Goal: Task Accomplishment & Management: Use online tool/utility

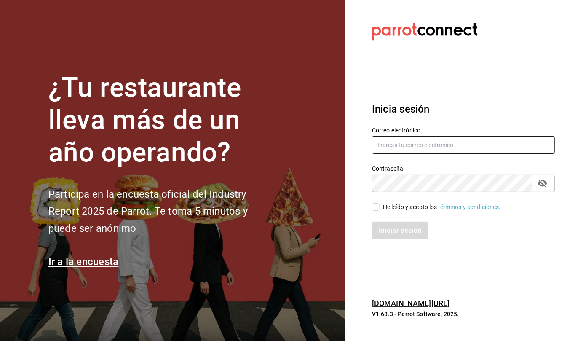
click at [416, 150] on input "text" at bounding box center [463, 145] width 183 height 18
type input "C"
type input "[EMAIL_ADDRESS][DOMAIN_NAME]"
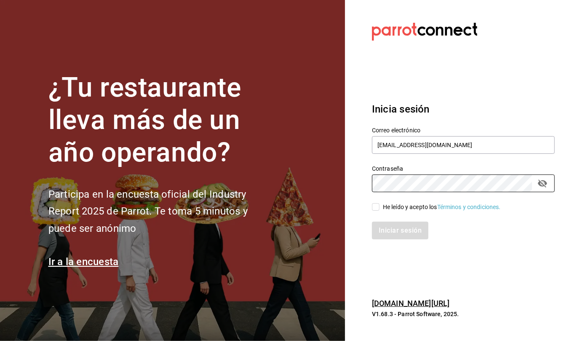
click at [376, 204] on input "He leído y acepto los Términos y condiciones." at bounding box center [376, 207] width 8 height 8
checkbox input "true"
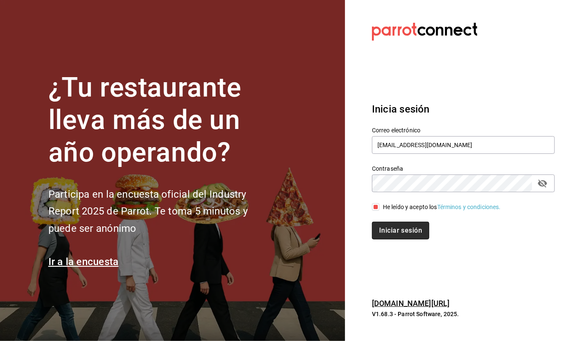
click at [393, 228] on button "Iniciar sesión" at bounding box center [400, 230] width 57 height 18
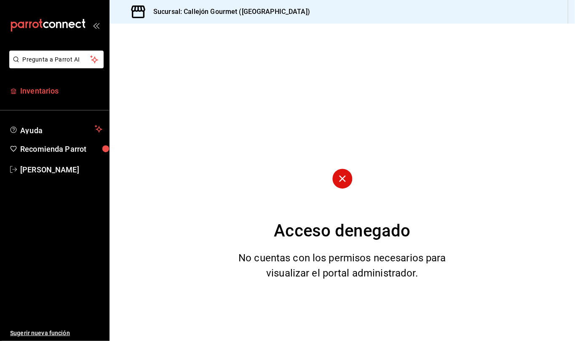
click at [31, 91] on span "Inventarios" at bounding box center [61, 90] width 82 height 11
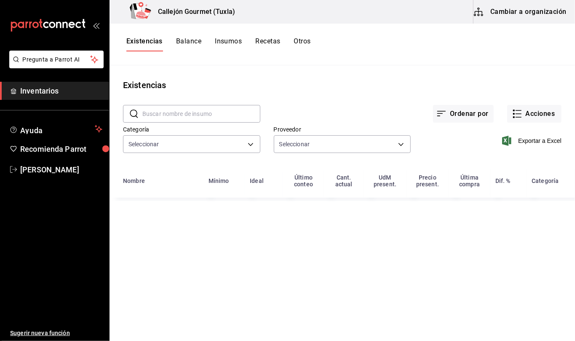
type input "01b487b4-fd07-4e6f-8b10-175f5e71c4b9,6f111127-fd93-48d9-936d-f485c9158c9f,4e268…"
type input "d07e61b9-724f-4f83-8377-ee3ec137bf0e,f22b31a0-3d84-4ac3-8c2c-dc33927ceec7,9be79…"
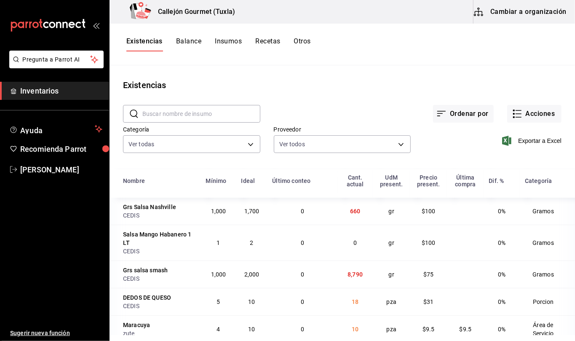
click at [522, 13] on button "Cambiar a organización" at bounding box center [520, 12] width 95 height 24
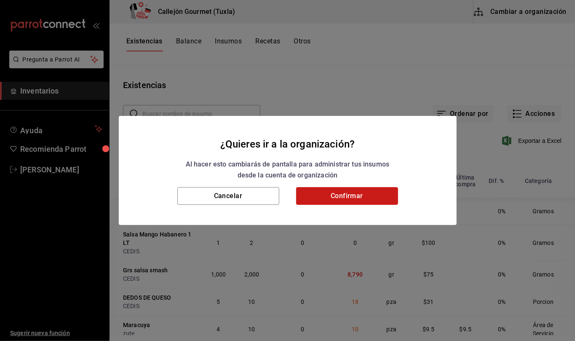
click at [359, 194] on button "Confirmar" at bounding box center [347, 196] width 102 height 18
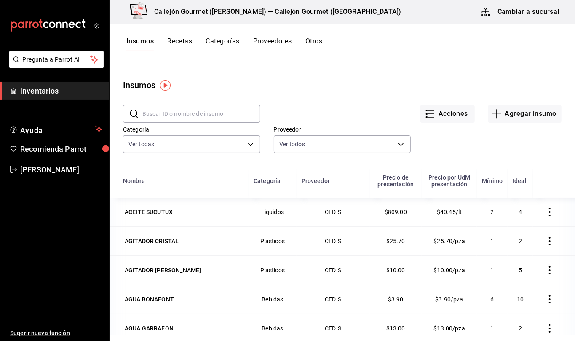
click at [320, 40] on button "Otros" at bounding box center [313, 44] width 17 height 14
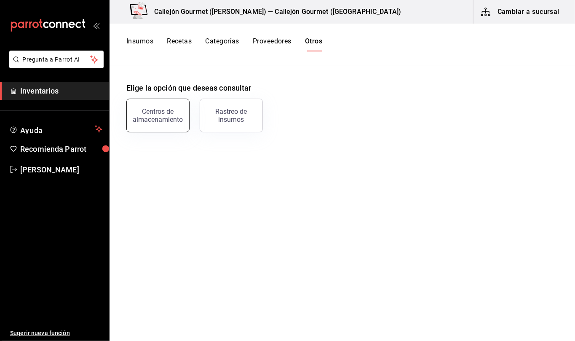
click at [175, 107] on button "Centros de almacenamiento" at bounding box center [157, 116] width 63 height 34
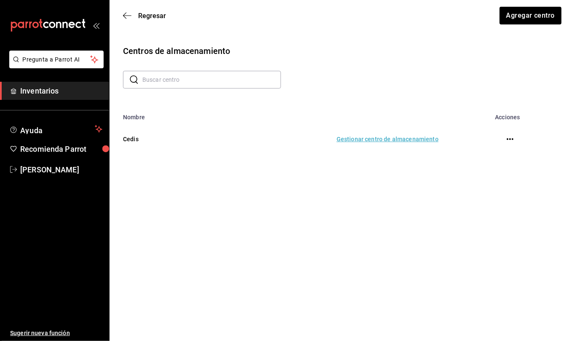
click at [367, 140] on td "Gestionar centro de almacenamiento" at bounding box center [321, 138] width 255 height 37
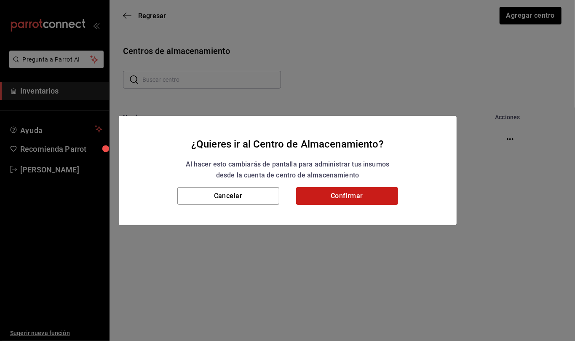
click at [354, 198] on button "Confirmar" at bounding box center [347, 196] width 102 height 18
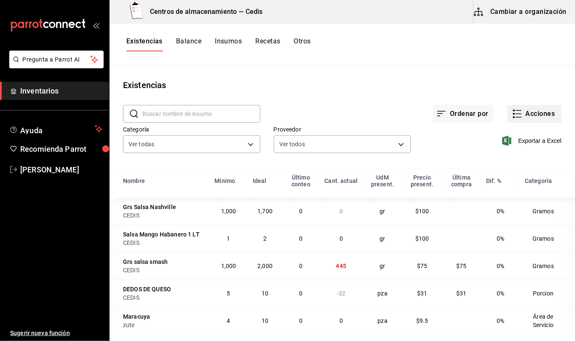
click at [527, 118] on button "Acciones" at bounding box center [534, 114] width 54 height 18
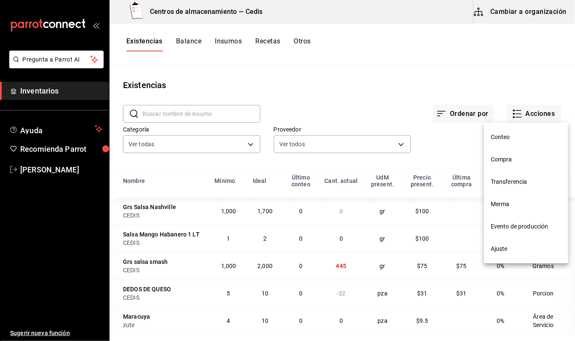
click at [514, 177] on span "Transferencia" at bounding box center [525, 181] width 71 height 9
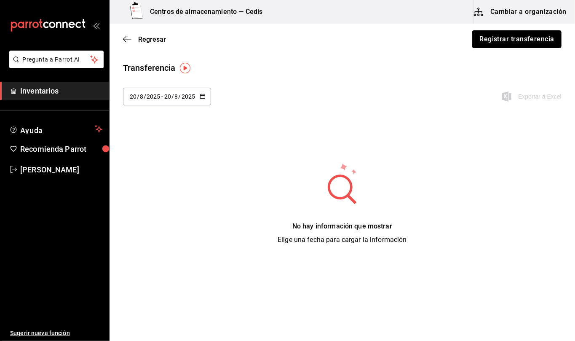
click at [521, 43] on button "Registrar transferencia" at bounding box center [516, 39] width 89 height 18
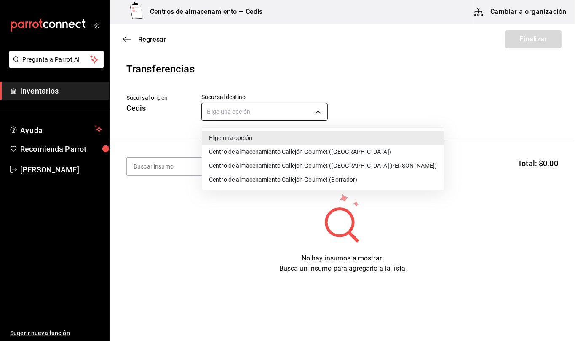
click at [316, 112] on body "Pregunta a Parrot AI Inventarios Ayuda Recomienda Parrot [PERSON_NAME] Sugerir …" at bounding box center [287, 146] width 575 height 293
click at [301, 150] on li "Centro de almacenamiento Callejón Gourmet ([GEOGRAPHIC_DATA])" at bounding box center [323, 152] width 242 height 14
type input "d2402ae1-2240-4bf4-a726-90d4a248e191"
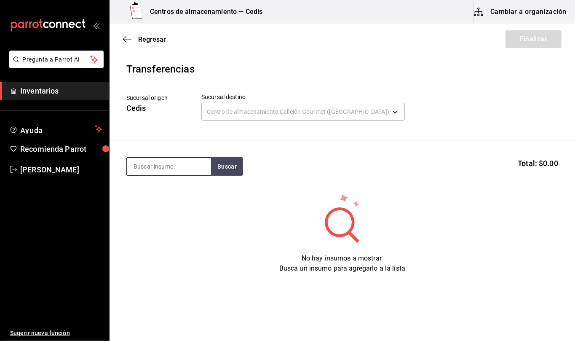
click at [187, 169] on input at bounding box center [169, 166] width 84 height 18
type input "coca"
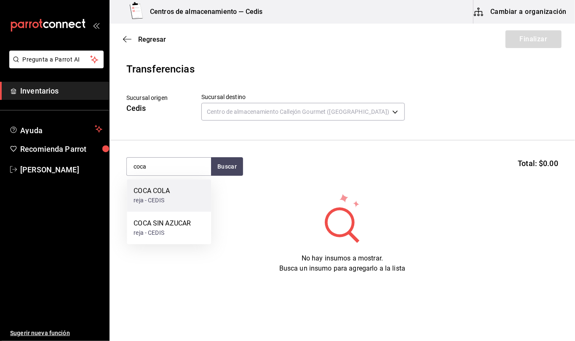
click at [177, 188] on div "COCA COLA reja - CEDIS" at bounding box center [169, 195] width 84 height 32
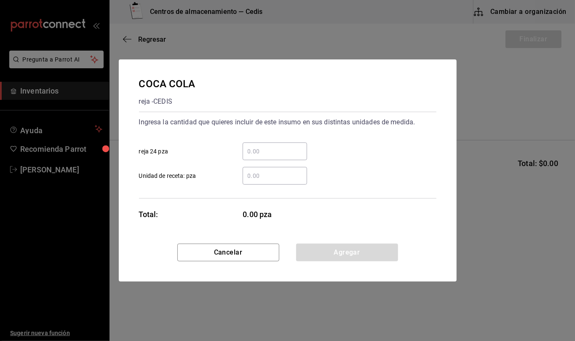
click at [271, 177] on input "​ Unidad de receta: pza" at bounding box center [274, 176] width 64 height 10
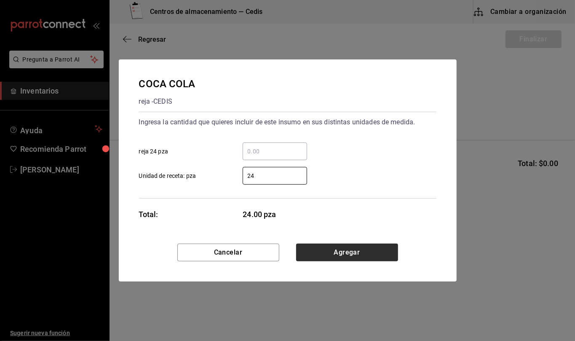
type input "24"
click at [362, 248] on button "Agregar" at bounding box center [347, 252] width 102 height 18
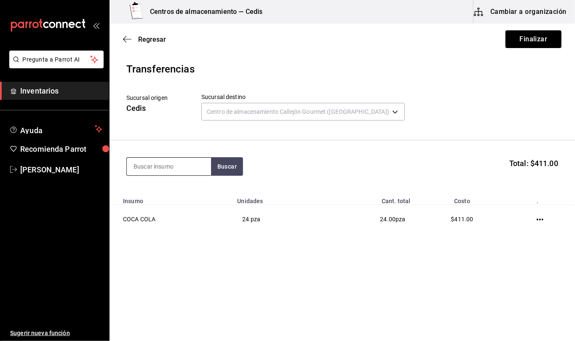
click at [187, 167] on input at bounding box center [169, 166] width 84 height 18
type input "mineral"
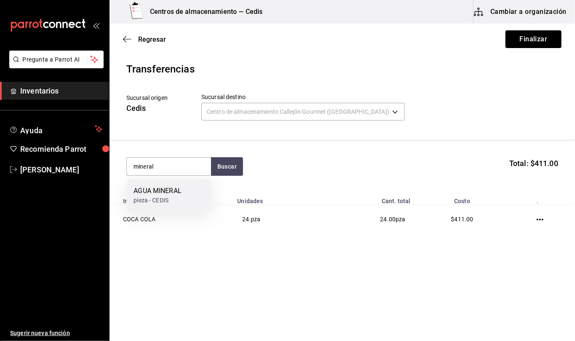
click at [172, 196] on div "pieza - CEDIS" at bounding box center [157, 200] width 48 height 9
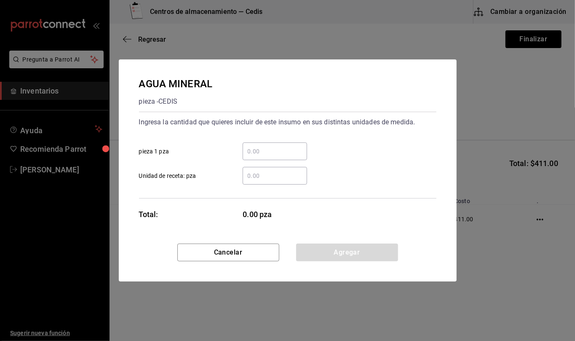
click at [262, 173] on input "​ Unidad de receta: pza" at bounding box center [274, 176] width 64 height 10
type input "6"
click at [369, 250] on button "Agregar" at bounding box center [347, 252] width 102 height 18
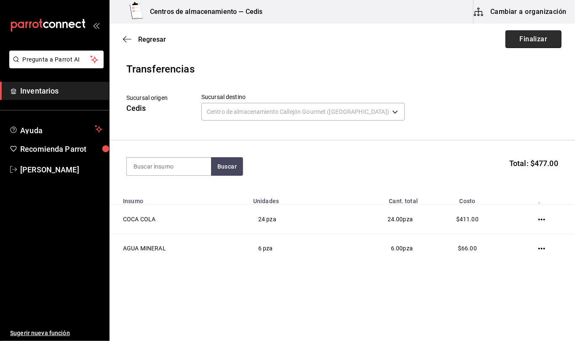
click at [527, 40] on button "Finalizar" at bounding box center [533, 39] width 56 height 18
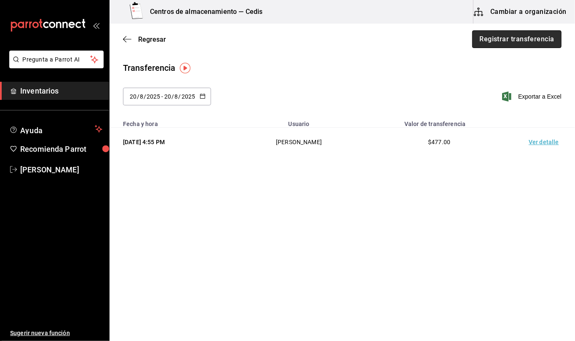
click at [520, 39] on button "Registrar transferencia" at bounding box center [516, 39] width 89 height 18
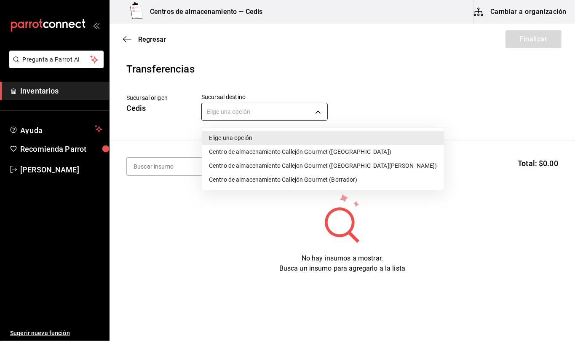
click at [317, 115] on body "Pregunta a Parrot AI Inventarios Ayuda Recomienda Parrot [PERSON_NAME] Sugerir …" at bounding box center [287, 146] width 575 height 293
click at [300, 149] on li "Centro de almacenamiento Callejón Gourmet ([GEOGRAPHIC_DATA])" at bounding box center [323, 152] width 242 height 14
type input "d2402ae1-2240-4bf4-a726-90d4a248e191"
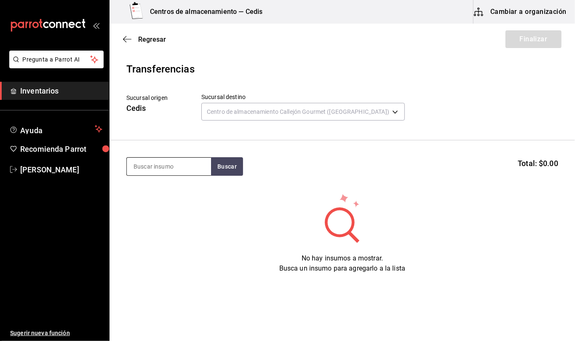
click at [189, 167] on input at bounding box center [169, 166] width 84 height 18
type input "queso liquido"
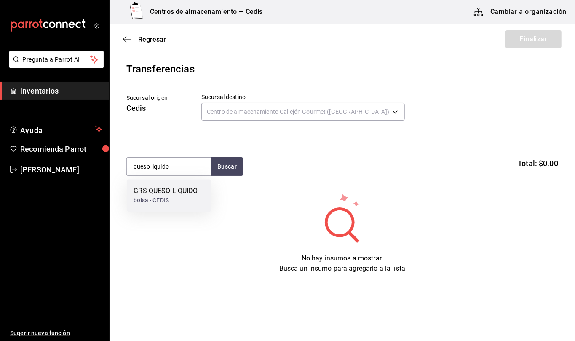
click at [175, 197] on div "bolsa - CEDIS" at bounding box center [165, 200] width 64 height 9
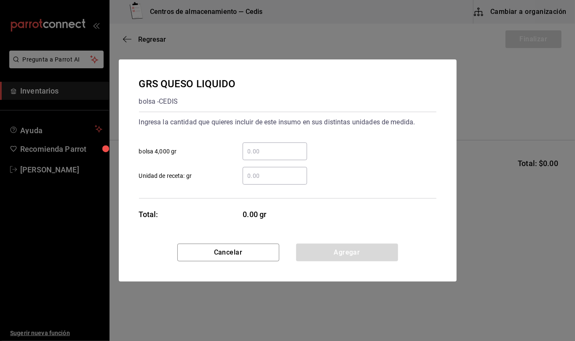
click at [268, 174] on input "​ Unidad de receta: gr" at bounding box center [274, 176] width 64 height 10
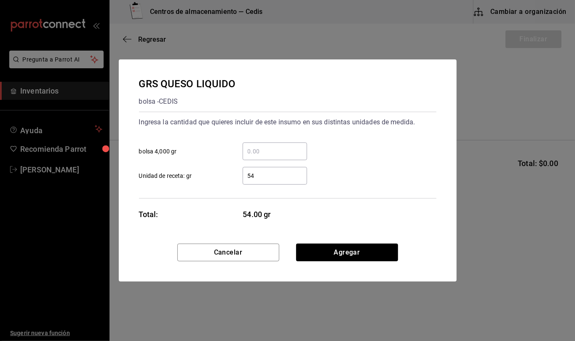
type input "5"
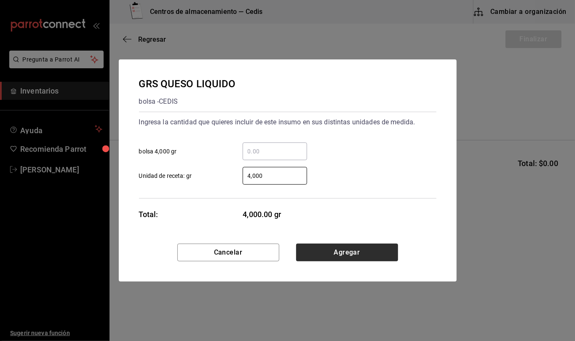
type input "4,000"
click at [356, 253] on button "Agregar" at bounding box center [347, 252] width 102 height 18
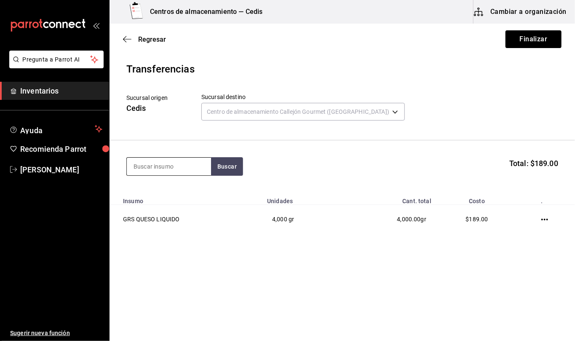
click at [164, 167] on input at bounding box center [169, 166] width 84 height 18
type input "bbq"
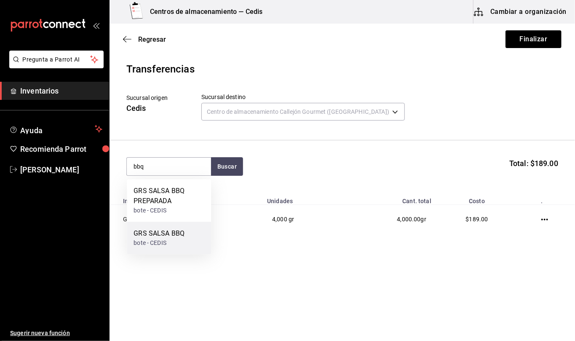
click at [159, 242] on div "bote - CEDIS" at bounding box center [158, 242] width 51 height 9
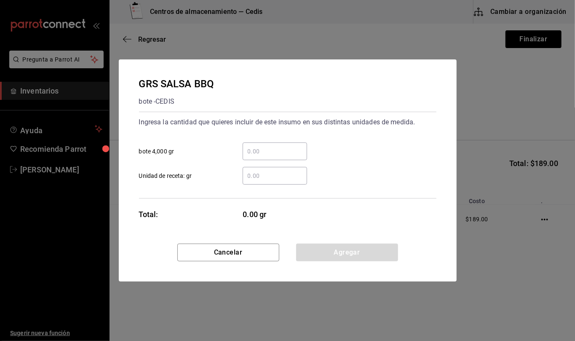
click at [283, 174] on input "​ Unidad de receta: gr" at bounding box center [274, 176] width 64 height 10
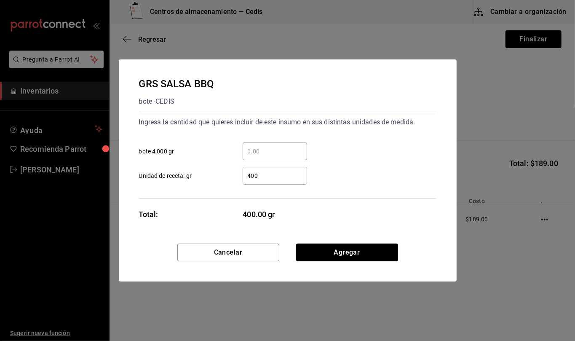
type input "4,000"
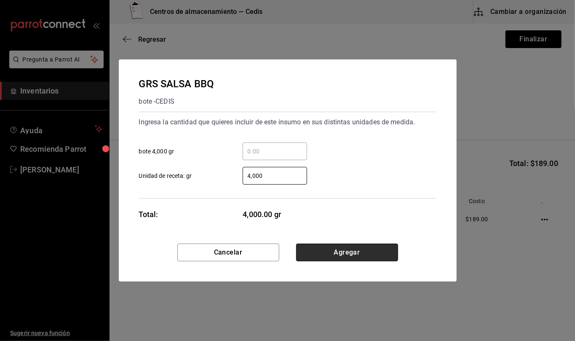
click at [368, 255] on button "Agregar" at bounding box center [347, 252] width 102 height 18
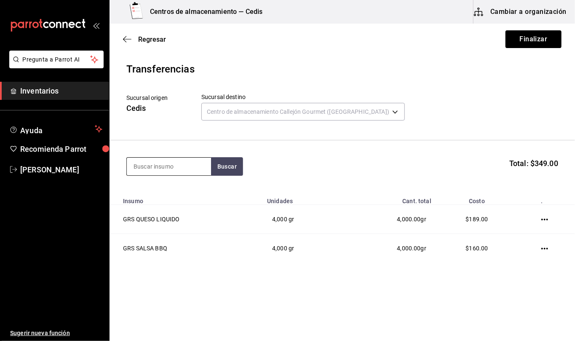
click at [187, 165] on input at bounding box center [169, 166] width 84 height 18
type input "queso parmesano"
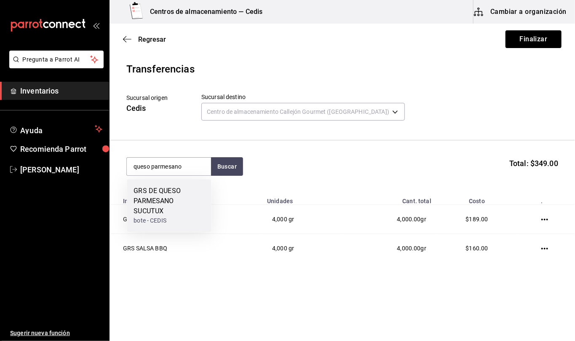
click at [180, 197] on div "GRS DE QUESO PARMESANO SUCUTUX" at bounding box center [168, 201] width 71 height 30
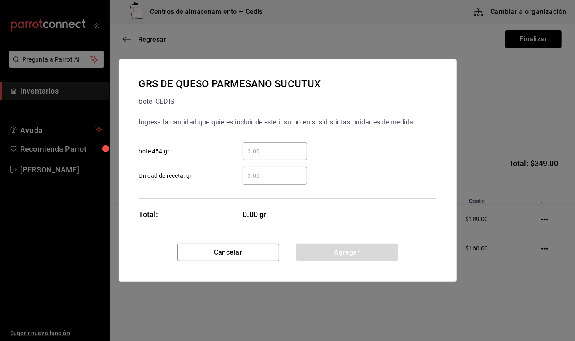
click at [275, 174] on input "​ Unidad de receta: gr" at bounding box center [274, 176] width 64 height 10
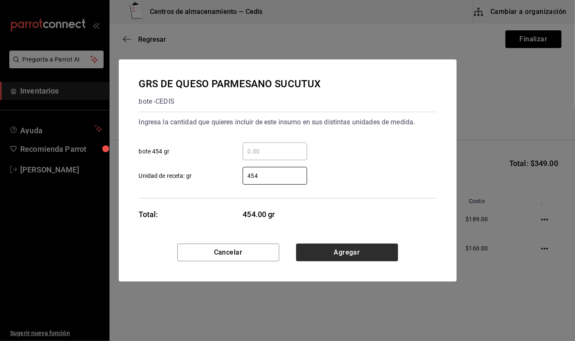
type input "454"
click at [366, 245] on button "Agregar" at bounding box center [347, 252] width 102 height 18
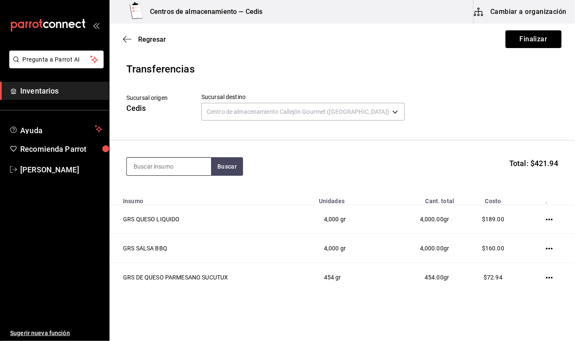
click at [180, 168] on input at bounding box center [169, 166] width 84 height 18
type input "crema"
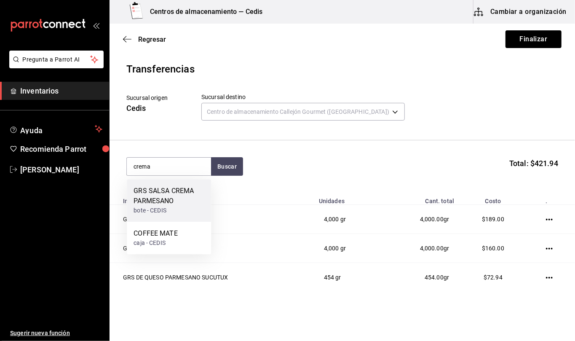
click at [178, 193] on div "GRS SALSA CREMA PARMESANO" at bounding box center [168, 196] width 71 height 20
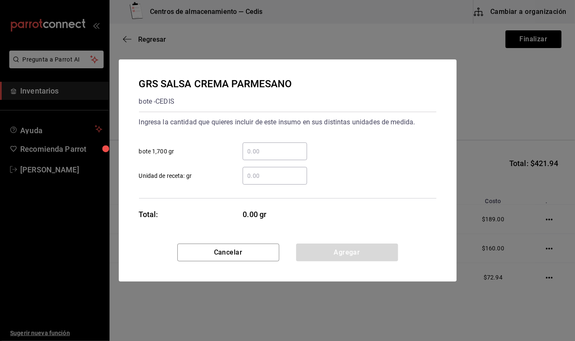
click at [271, 177] on input "​ Unidad de receta: gr" at bounding box center [274, 176] width 64 height 10
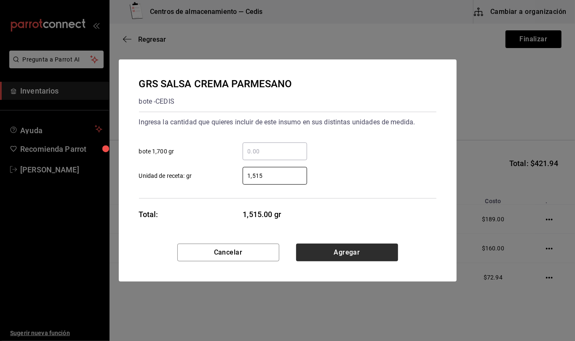
type input "1,515"
click at [379, 259] on button "Agregar" at bounding box center [347, 252] width 102 height 18
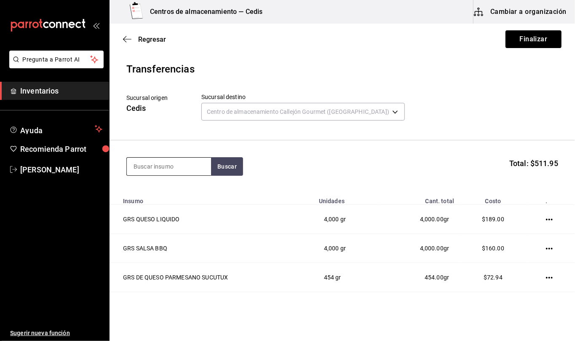
click at [203, 167] on input at bounding box center [169, 166] width 84 height 18
type input "lemon"
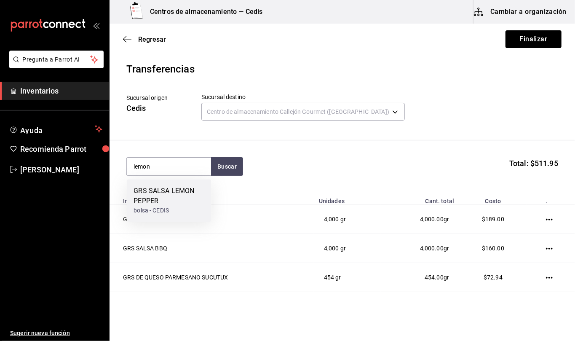
click at [186, 195] on div "GRS SALSA LEMON PEPPER" at bounding box center [168, 196] width 71 height 20
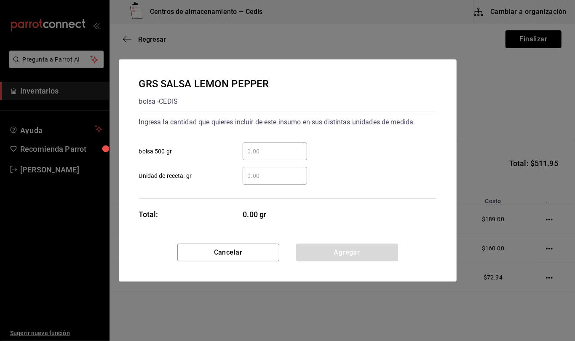
click at [274, 176] on input "​ Unidad de receta: gr" at bounding box center [274, 176] width 64 height 10
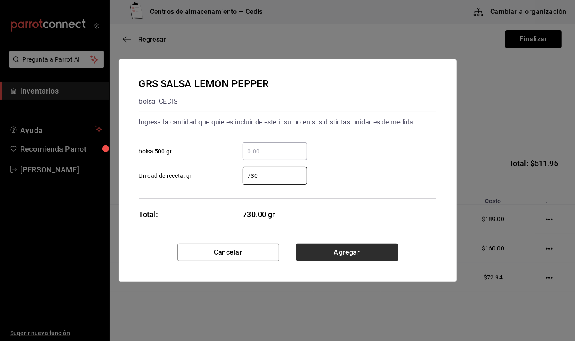
type input "730"
click at [349, 250] on button "Agregar" at bounding box center [347, 252] width 102 height 18
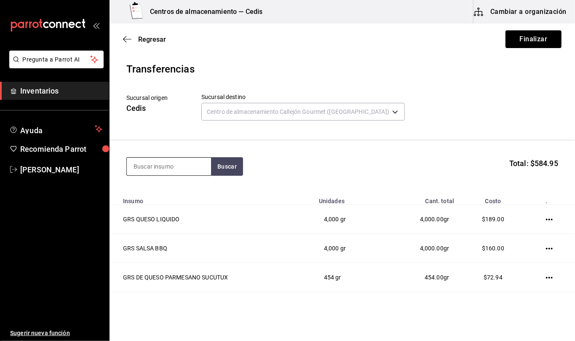
click at [201, 163] on input at bounding box center [169, 166] width 84 height 18
type input "apio"
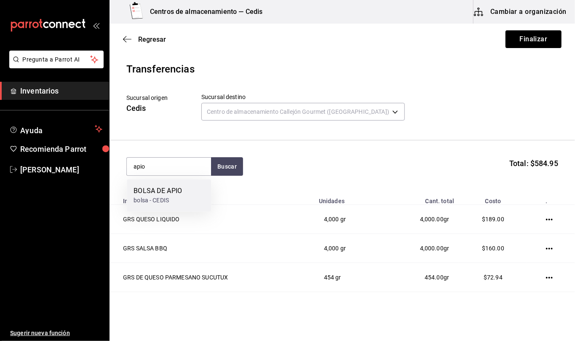
click at [180, 196] on div "bolsa - CEDIS" at bounding box center [157, 200] width 48 height 9
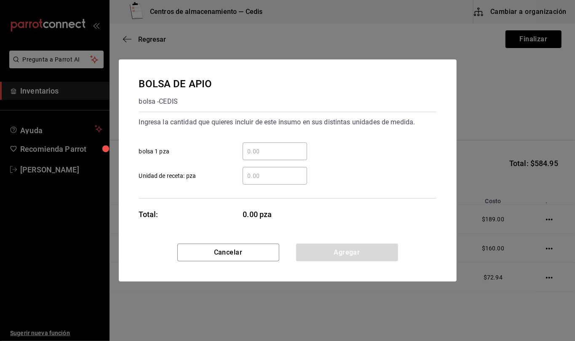
click at [261, 171] on input "​ Unidad de receta: pza" at bounding box center [274, 176] width 64 height 10
type input "1"
click at [389, 258] on button "Agregar" at bounding box center [347, 252] width 102 height 18
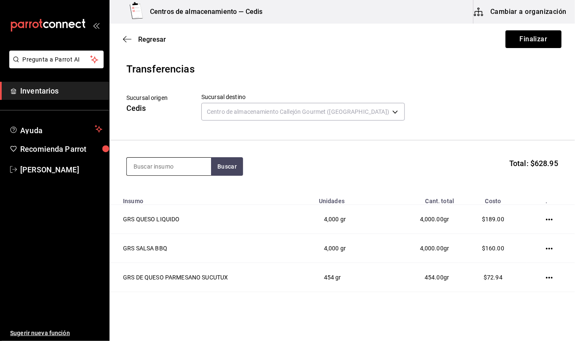
click at [191, 165] on input at bounding box center [169, 166] width 84 height 18
type input "zanahoria"
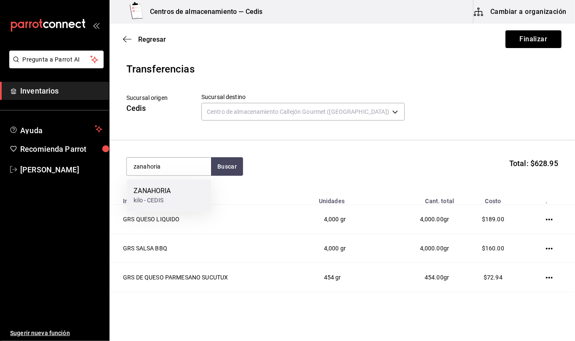
click at [173, 194] on div "ZANAHORIA kilo - CEDIS" at bounding box center [169, 195] width 84 height 32
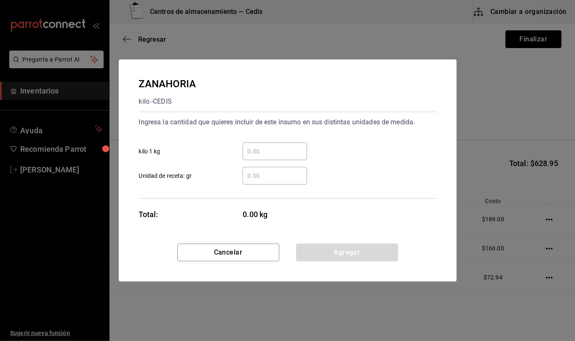
click at [270, 175] on input "​ Unidad de receta: gr" at bounding box center [274, 176] width 64 height 10
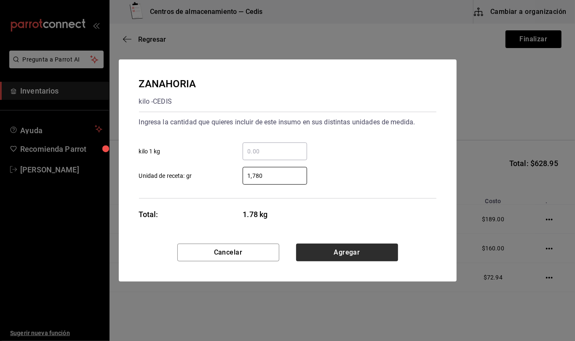
type input "1,780"
click at [353, 251] on button "Agregar" at bounding box center [347, 252] width 102 height 18
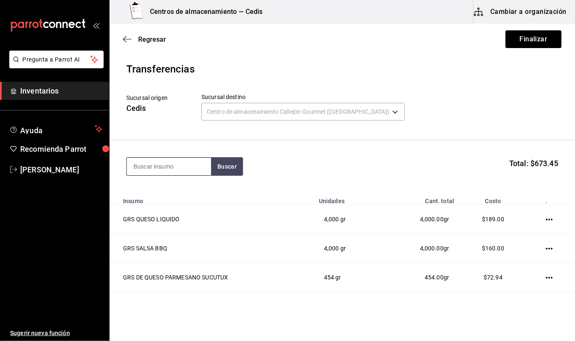
click at [184, 165] on input at bounding box center [169, 166] width 84 height 18
type input "tabloide"
click at [229, 166] on button "Buscar" at bounding box center [227, 166] width 32 height 19
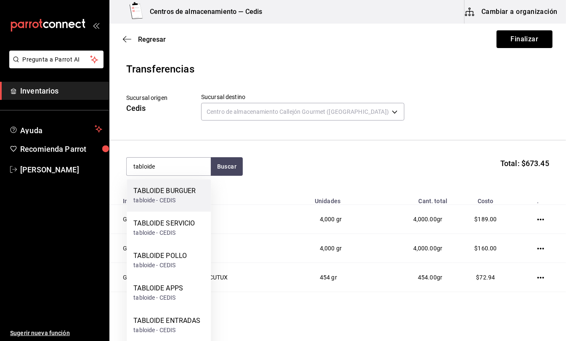
click at [194, 192] on div "TABLOIDE BURGUER" at bounding box center [164, 191] width 62 height 10
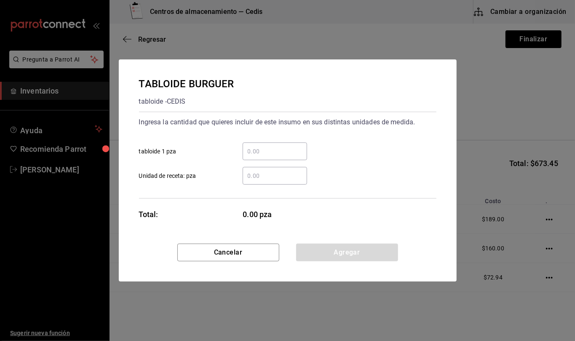
click at [272, 174] on input "​ Unidad de receta: pza" at bounding box center [274, 176] width 64 height 10
type input "1"
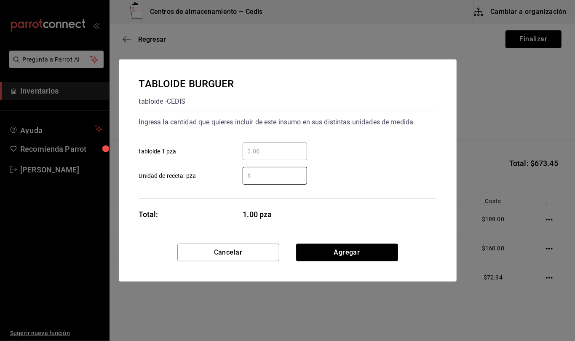
drag, startPoint x: 392, startPoint y: 253, endPoint x: 225, endPoint y: 157, distance: 192.7
click at [392, 253] on button "Agregar" at bounding box center [347, 252] width 102 height 18
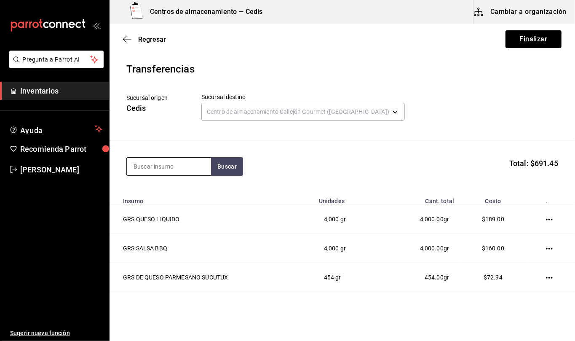
click at [177, 169] on input at bounding box center [169, 166] width 84 height 18
type input "queso amarillo"
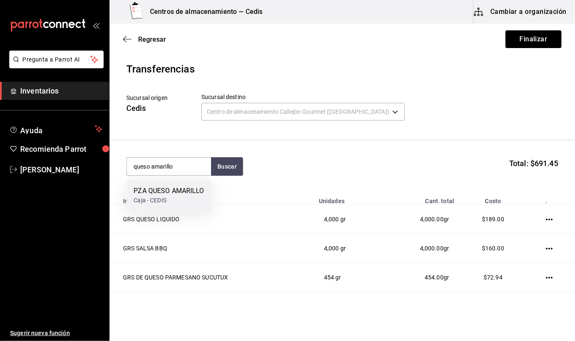
click at [170, 194] on div "PZA QUESO AMARILLO" at bounding box center [168, 191] width 70 height 10
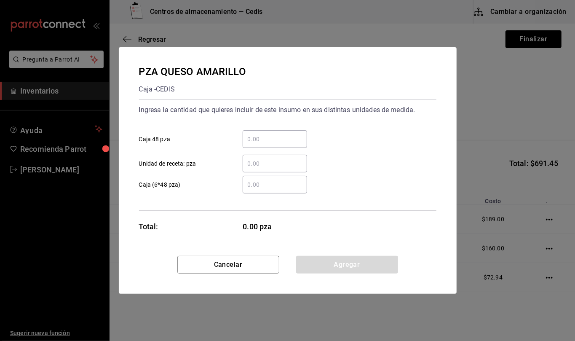
click at [270, 162] on input "​ Unidad de receta: pza" at bounding box center [274, 163] width 64 height 10
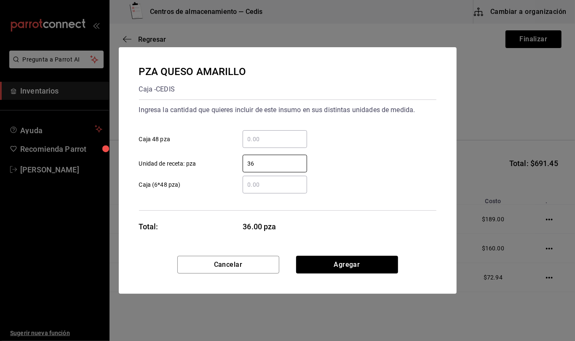
type input "36"
click at [359, 255] on div "PZA QUESO AMARILLO Caja - CEDIS Ingresa la cantidad que quieres incluir de este…" at bounding box center [288, 151] width 338 height 208
click at [357, 261] on button "Agregar" at bounding box center [347, 265] width 102 height 18
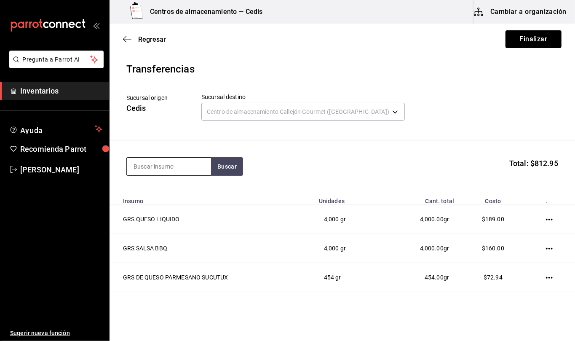
click at [164, 164] on input at bounding box center [169, 166] width 84 height 18
type input "crispy"
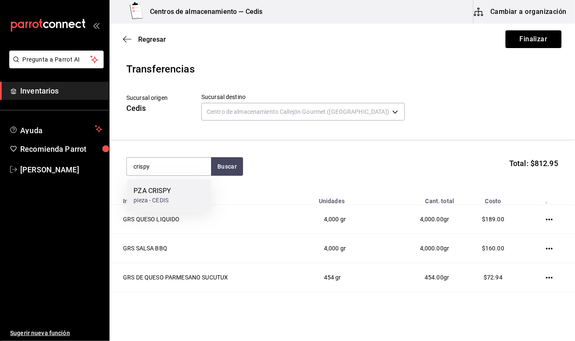
click at [164, 198] on div "pieza - CEDIS" at bounding box center [151, 200] width 37 height 9
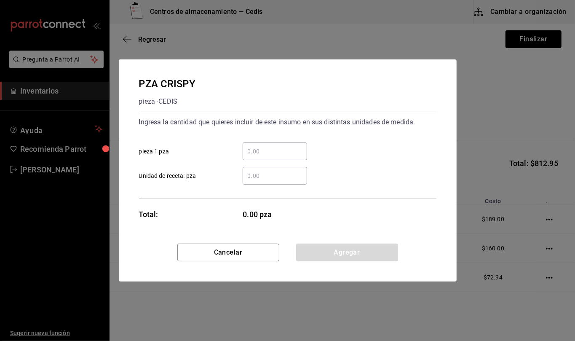
click at [288, 177] on input "​ Unidad de receta: pza" at bounding box center [274, 176] width 64 height 10
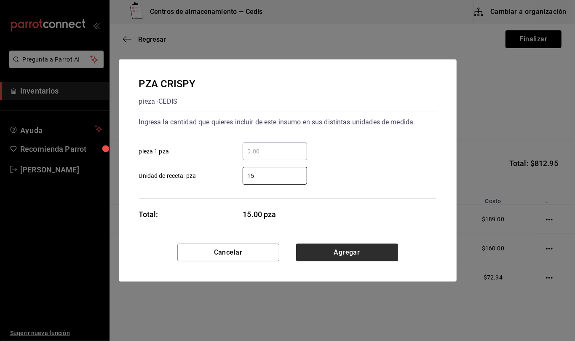
type input "15"
click at [376, 245] on button "Agregar" at bounding box center [347, 252] width 102 height 18
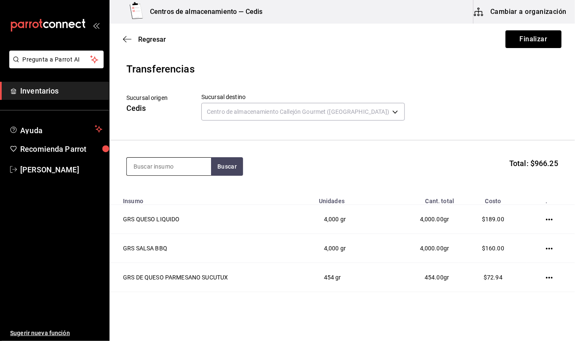
click at [208, 160] on input at bounding box center [169, 166] width 84 height 18
type input "pan"
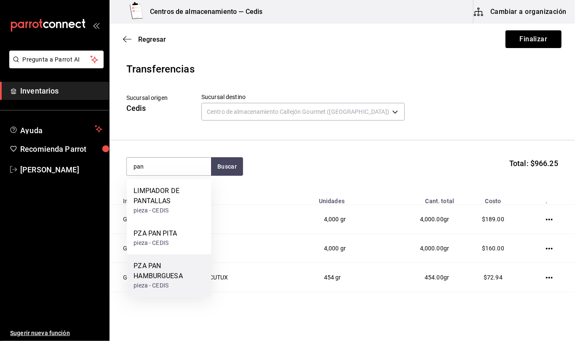
click at [170, 273] on div "PZA PAN HAMBURGUESA" at bounding box center [168, 271] width 71 height 20
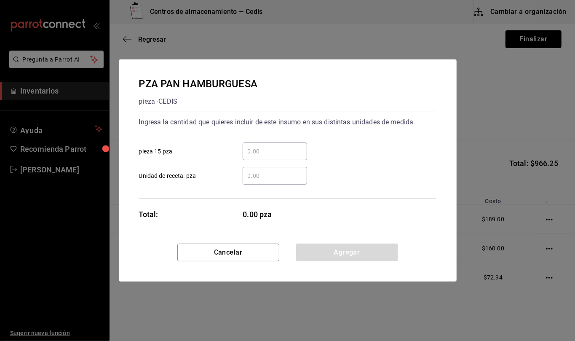
click at [259, 175] on input "​ Unidad de receta: pza" at bounding box center [274, 176] width 64 height 10
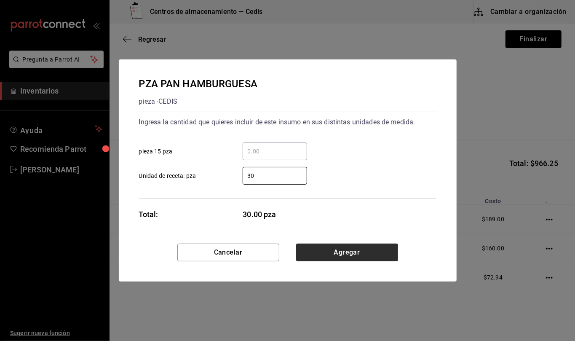
type input "30"
click at [372, 253] on button "Agregar" at bounding box center [347, 252] width 102 height 18
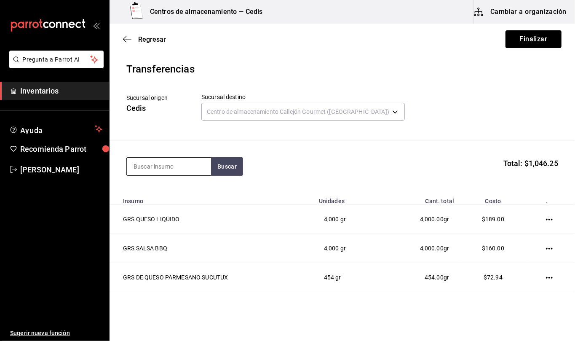
click at [169, 171] on input at bounding box center [169, 166] width 84 height 18
type input "alitas"
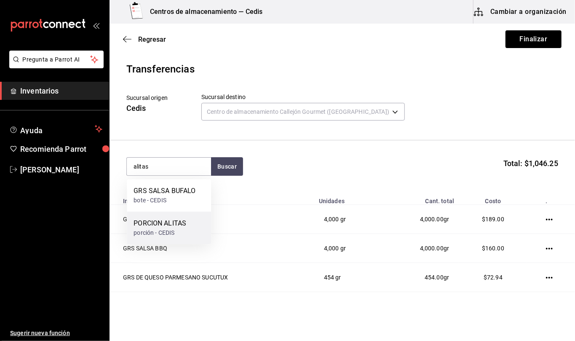
click at [167, 230] on div "porción - CEDIS" at bounding box center [159, 232] width 53 height 9
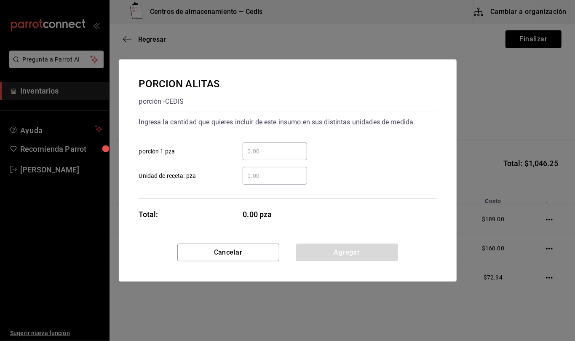
click at [280, 176] on input "​ Unidad de receta: pza" at bounding box center [274, 176] width 64 height 10
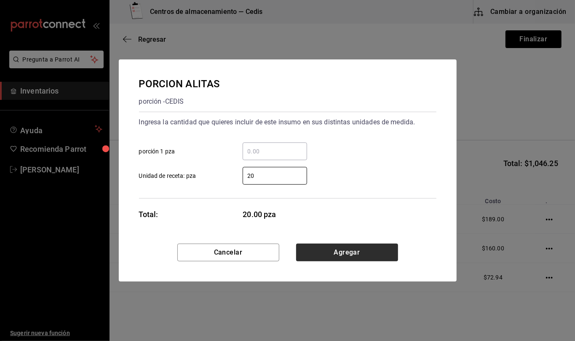
type input "20"
click at [392, 251] on button "Agregar" at bounding box center [347, 252] width 102 height 18
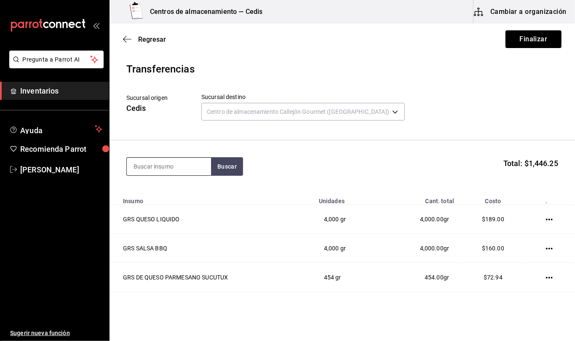
click at [194, 162] on input at bounding box center [169, 166] width 84 height 18
type input "frijol"
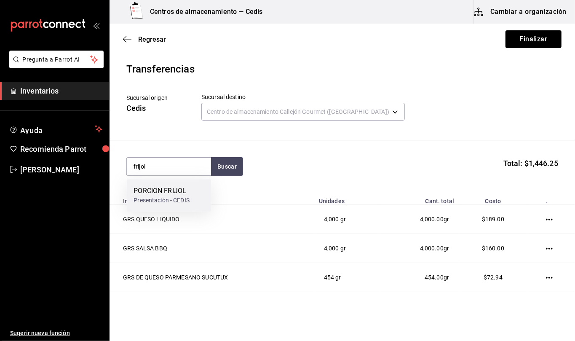
click at [187, 188] on div "PORCION FRIJOL" at bounding box center [161, 191] width 56 height 10
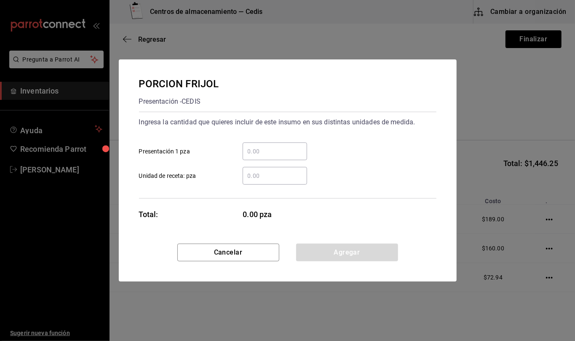
click at [260, 177] on input "​ Unidad de receta: pza" at bounding box center [274, 176] width 64 height 10
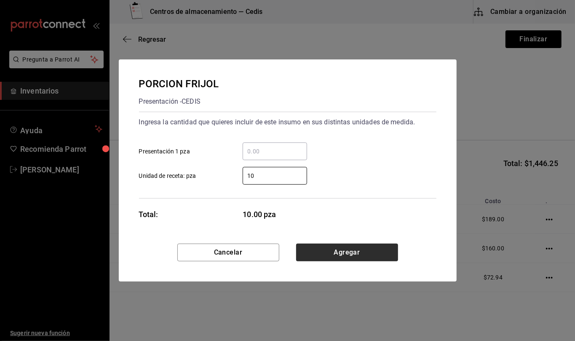
type input "10"
click at [382, 253] on button "Agregar" at bounding box center [347, 252] width 102 height 18
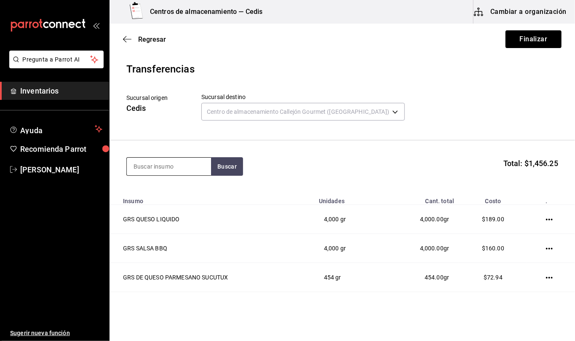
click at [190, 168] on input at bounding box center [169, 166] width 84 height 18
type input "totopo"
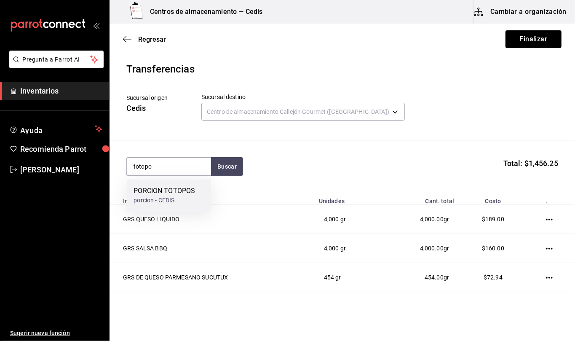
click at [179, 201] on div "porcion - CEDIS" at bounding box center [163, 200] width 61 height 9
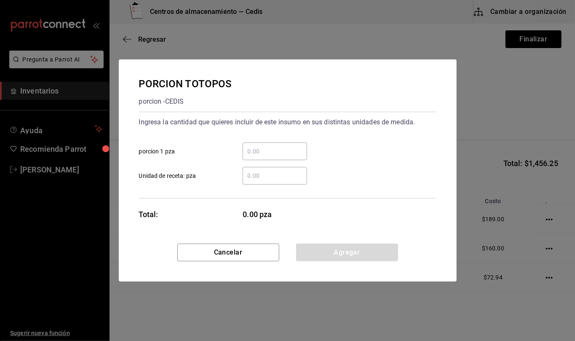
click at [277, 176] on input "​ Unidad de receta: pza" at bounding box center [274, 176] width 64 height 10
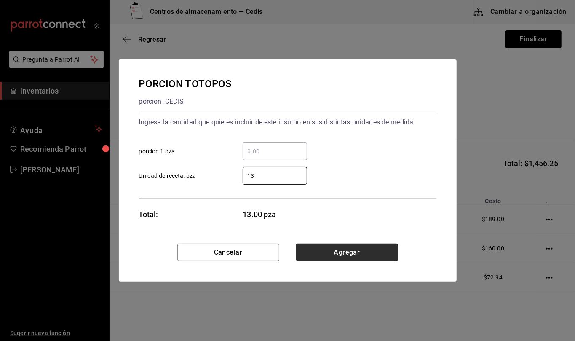
type input "13"
drag, startPoint x: 342, startPoint y: 253, endPoint x: 266, endPoint y: 233, distance: 78.0
click at [342, 253] on button "Agregar" at bounding box center [347, 252] width 102 height 18
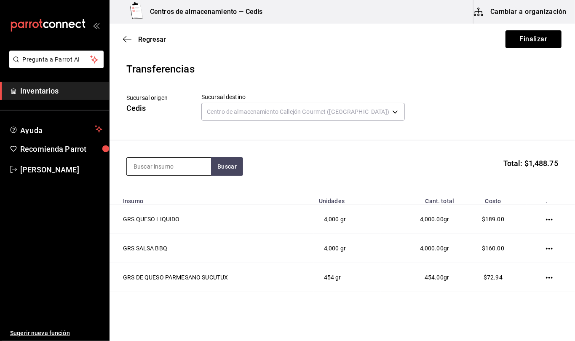
click at [198, 169] on input at bounding box center [169, 166] width 84 height 18
type input "manchego"
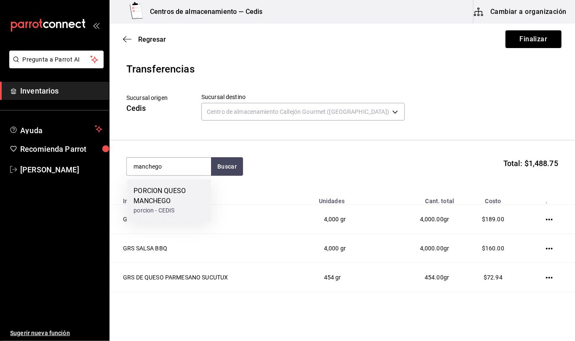
click at [176, 205] on div "PORCION QUESO MANCHEGO" at bounding box center [168, 196] width 71 height 20
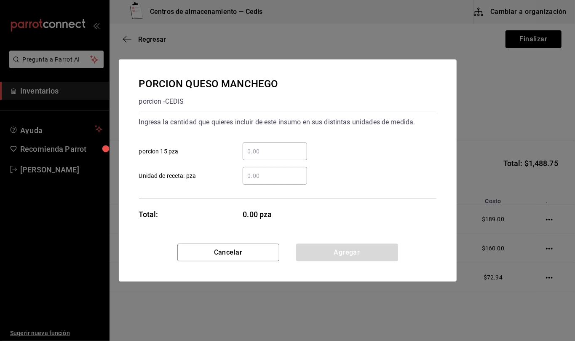
click at [274, 175] on input "​ Unidad de receta: pza" at bounding box center [274, 176] width 64 height 10
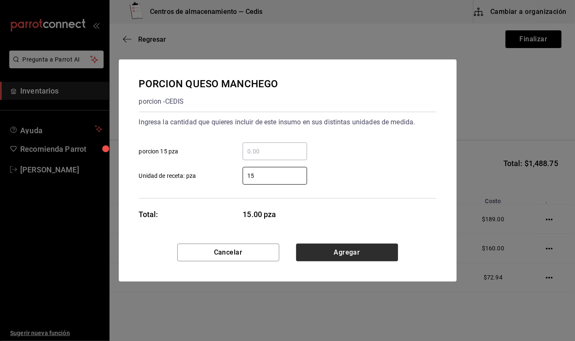
type input "15"
click at [334, 252] on button "Agregar" at bounding box center [347, 252] width 102 height 18
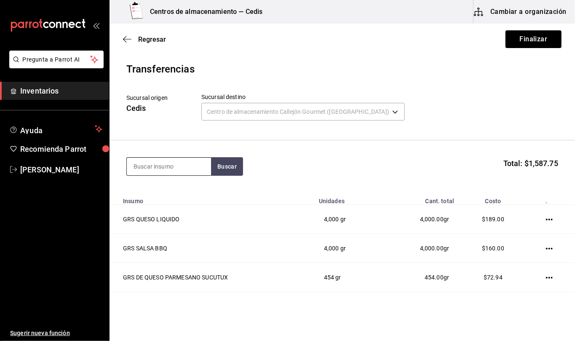
click at [173, 165] on input at bounding box center [169, 166] width 84 height 18
type input "papa"
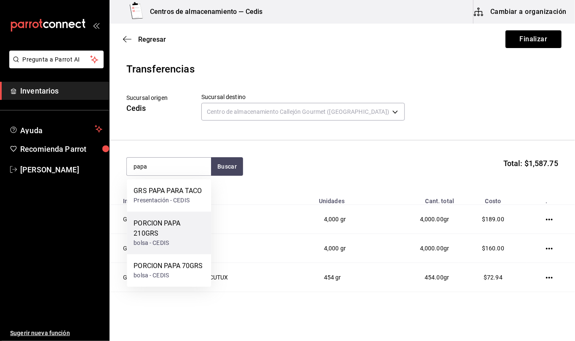
click at [173, 232] on div "PORCION PAPA 210GRS" at bounding box center [168, 228] width 71 height 20
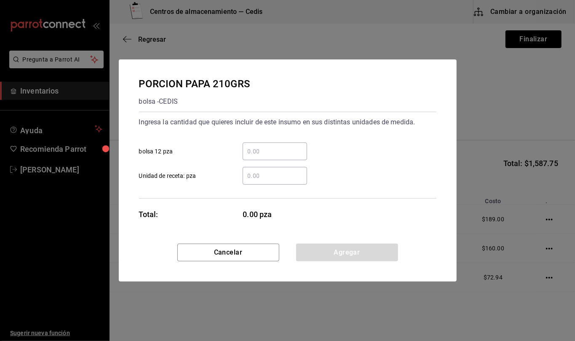
click at [285, 177] on input "​ Unidad de receta: pza" at bounding box center [274, 176] width 64 height 10
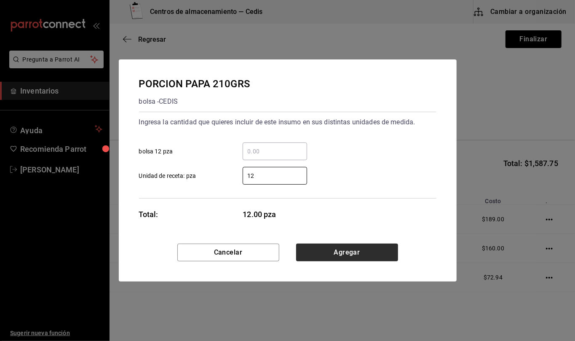
type input "12"
drag, startPoint x: 359, startPoint y: 255, endPoint x: 313, endPoint y: 248, distance: 45.9
click at [359, 255] on button "Agregar" at bounding box center [347, 252] width 102 height 18
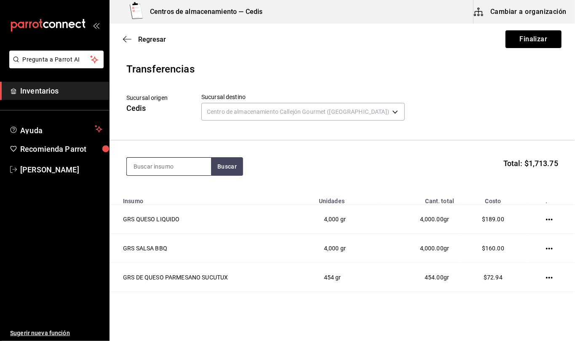
click at [192, 170] on input at bounding box center [169, 166] width 84 height 18
type input "papa"
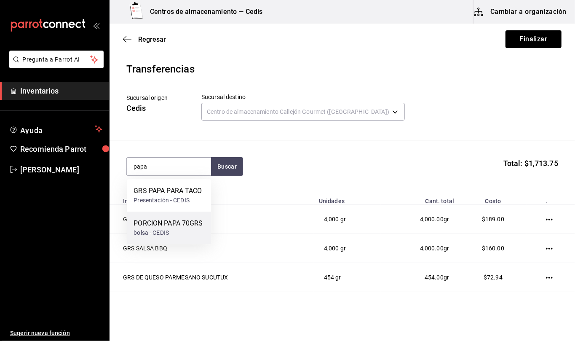
click at [196, 221] on div "PORCION PAPA 70GRS" at bounding box center [167, 223] width 69 height 10
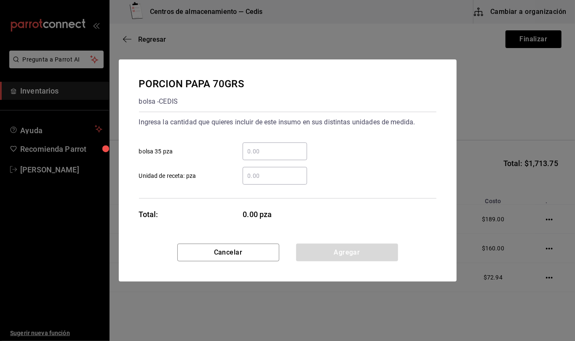
click at [269, 175] on input "​ Unidad de receta: pza" at bounding box center [274, 176] width 64 height 10
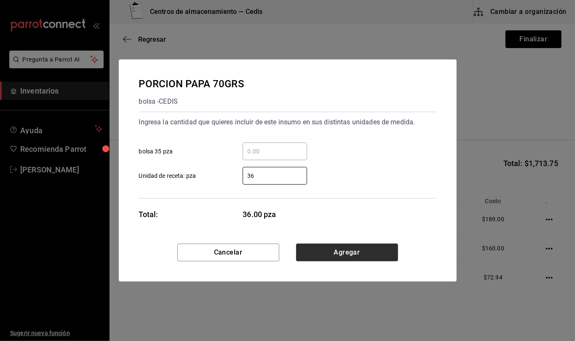
type input "36"
click at [345, 252] on button "Agregar" at bounding box center [347, 252] width 102 height 18
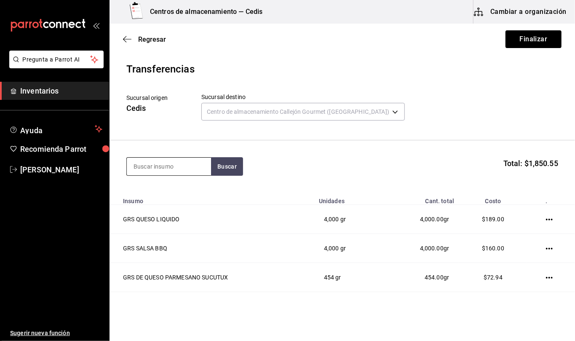
click at [172, 161] on input at bounding box center [169, 166] width 84 height 18
type input "chili"
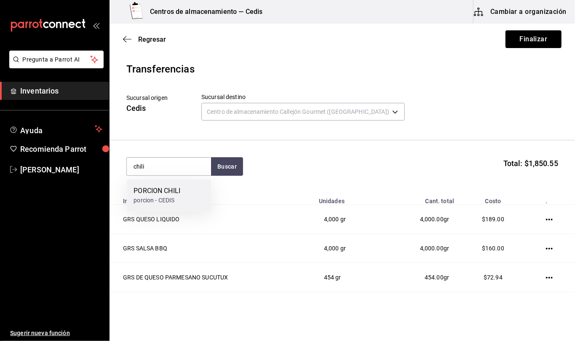
click at [170, 194] on div "PORCION CHILI" at bounding box center [156, 191] width 47 height 10
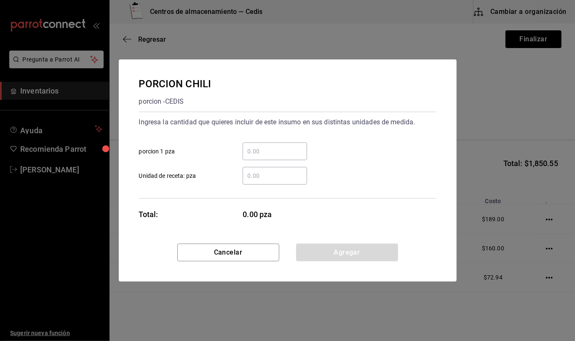
click at [281, 175] on input "​ Unidad de receta: pza" at bounding box center [274, 176] width 64 height 10
type input "5"
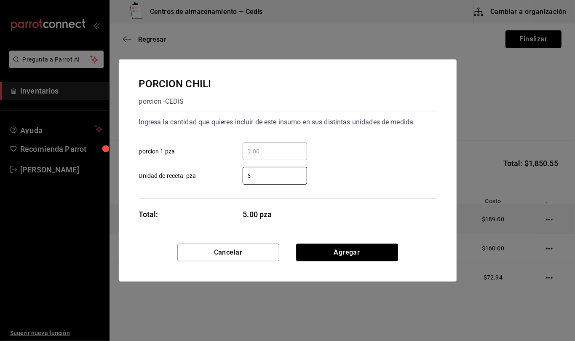
drag, startPoint x: 383, startPoint y: 252, endPoint x: 359, endPoint y: 225, distance: 35.8
click at [383, 252] on button "Agregar" at bounding box center [347, 252] width 102 height 18
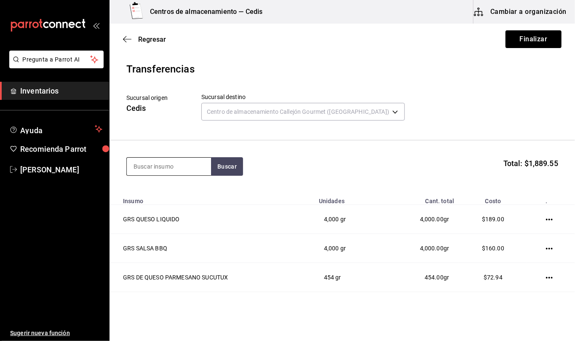
click at [184, 171] on input at bounding box center [169, 166] width 84 height 18
type input "boneless"
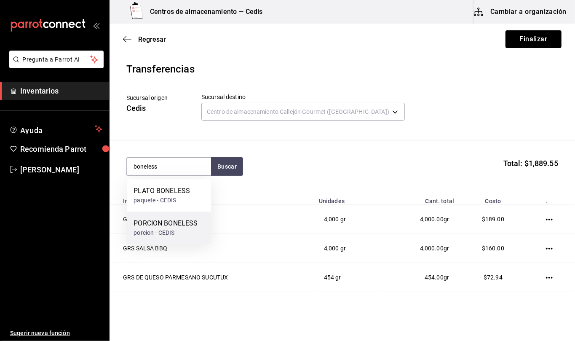
click at [176, 231] on div "porcion - CEDIS" at bounding box center [165, 232] width 64 height 9
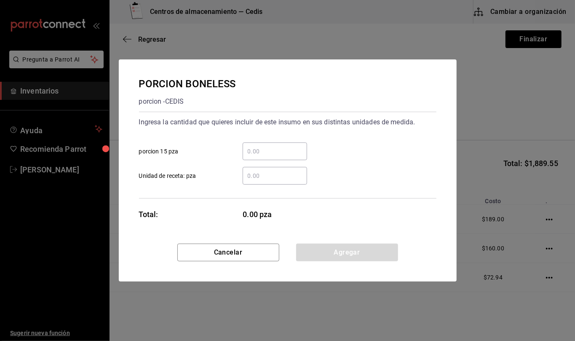
click at [273, 177] on input "​ Unidad de receta: pza" at bounding box center [274, 176] width 64 height 10
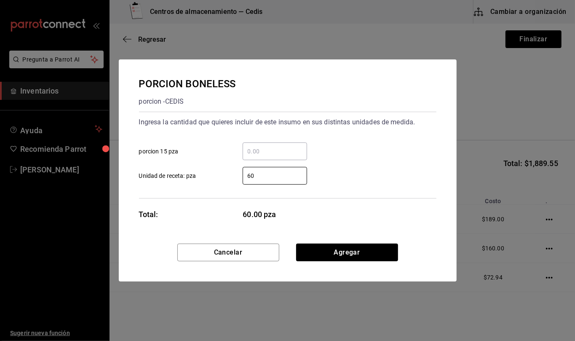
type input "60"
click at [367, 242] on div "PORCION BONELESS porcion - CEDIS Ingresa la cantidad que quieres incluir de est…" at bounding box center [288, 151] width 338 height 184
click at [365, 248] on button "Agregar" at bounding box center [347, 252] width 102 height 18
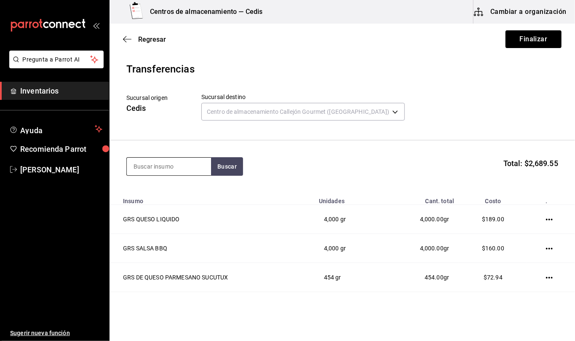
click at [185, 169] on input at bounding box center [169, 166] width 84 height 18
type input "dedos"
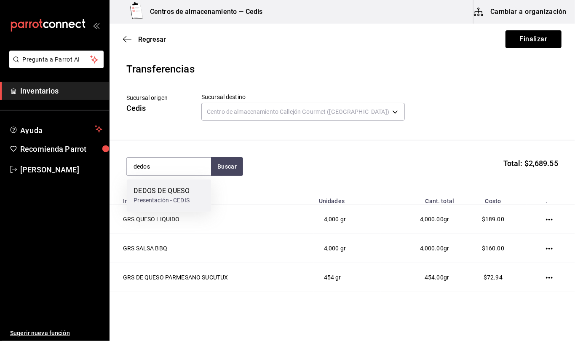
click at [184, 187] on div "DEDOS DE QUESO" at bounding box center [161, 191] width 56 height 10
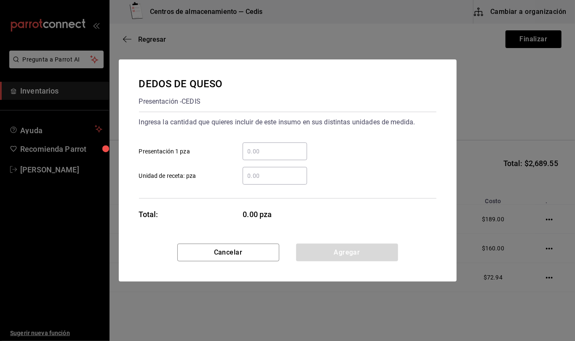
click at [282, 178] on input "​ Unidad de receta: pza" at bounding box center [274, 176] width 64 height 10
type input "6"
click at [371, 251] on button "Agregar" at bounding box center [347, 252] width 102 height 18
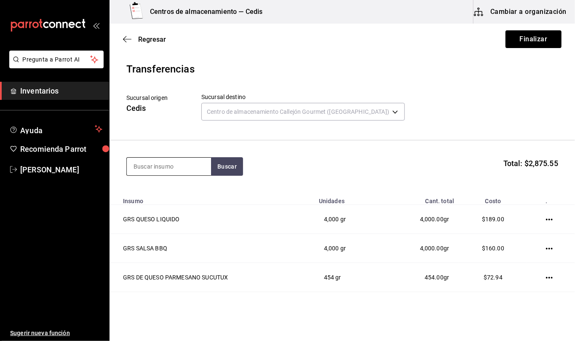
click at [189, 168] on input at bounding box center [169, 166] width 84 height 18
type input "lechuga"
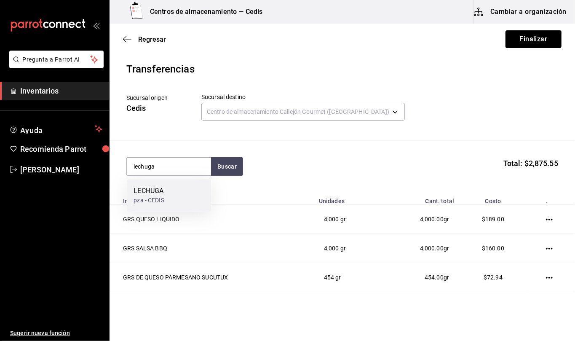
click at [171, 199] on div "LECHUGA pza - CEDIS" at bounding box center [169, 195] width 84 height 32
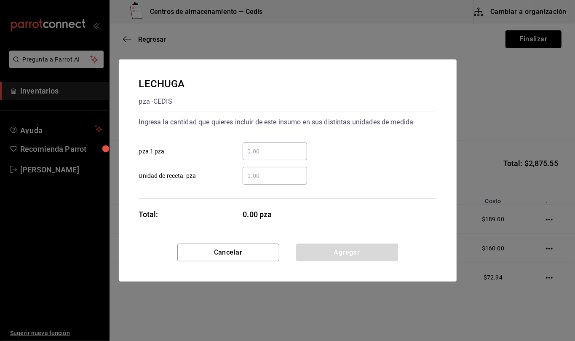
click at [256, 176] on input "​ Unidad de receta: pza" at bounding box center [274, 176] width 64 height 10
type input "1"
click at [387, 248] on button "Agregar" at bounding box center [347, 252] width 102 height 18
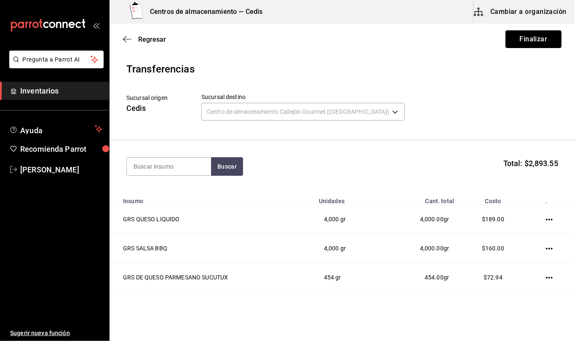
click at [519, 37] on button "Finalizar" at bounding box center [533, 39] width 56 height 18
